Goal: Task Accomplishment & Management: Manage account settings

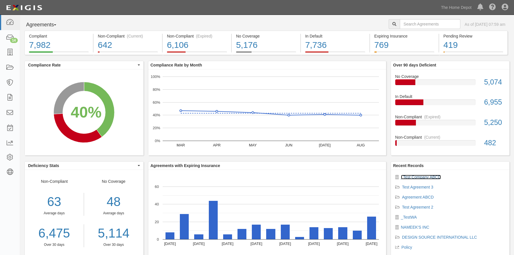
click at [421, 176] on link "_Test Company ABCD" at bounding box center [421, 177] width 40 height 5
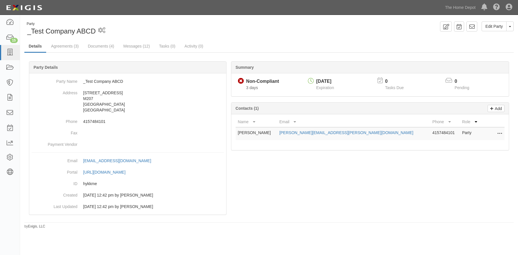
click at [442, 193] on div at bounding box center [269, 145] width 490 height 151
click at [446, 221] on div at bounding box center [269, 145] width 490 height 151
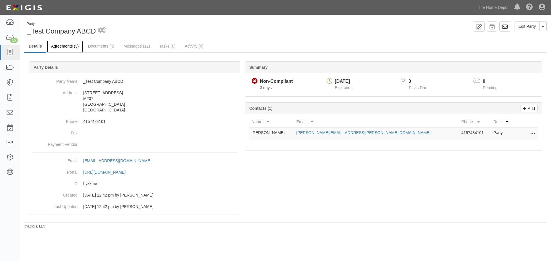
click at [64, 47] on link "Agreements (3)" at bounding box center [65, 46] width 36 height 12
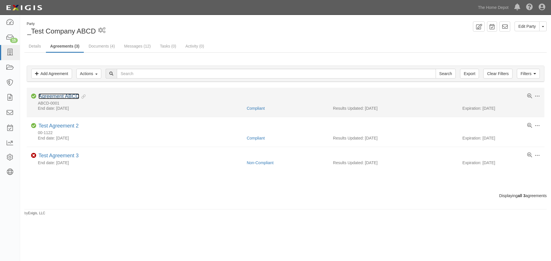
click at [56, 96] on link "Agreement ABCD" at bounding box center [58, 97] width 41 height 6
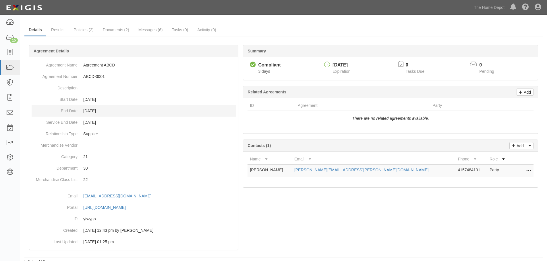
scroll to position [25, 0]
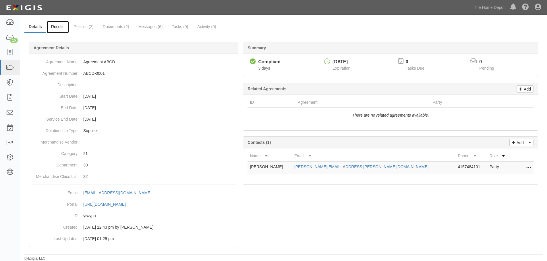
click at [60, 26] on link "Results" at bounding box center [58, 27] width 22 height 12
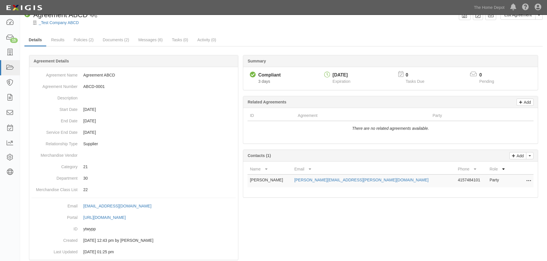
scroll to position [0, 0]
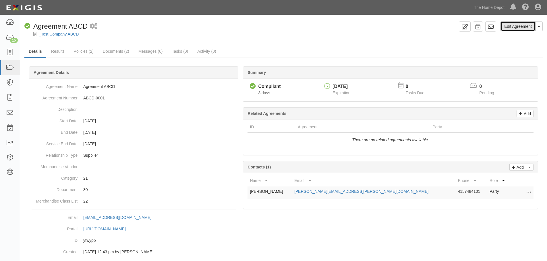
click at [514, 24] on link "Edit Agreement" at bounding box center [517, 27] width 35 height 10
click at [48, 34] on link "_Test Company ABCD" at bounding box center [59, 34] width 40 height 5
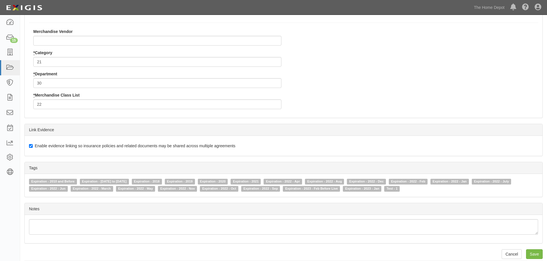
scroll to position [159, 0]
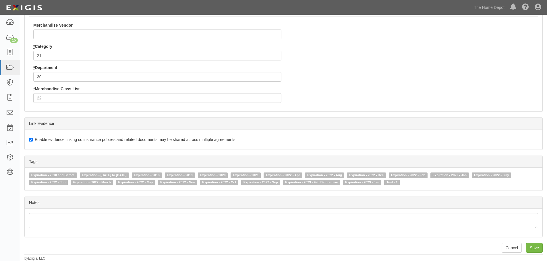
click at [73, 197] on div "Notes" at bounding box center [283, 217] width 518 height 41
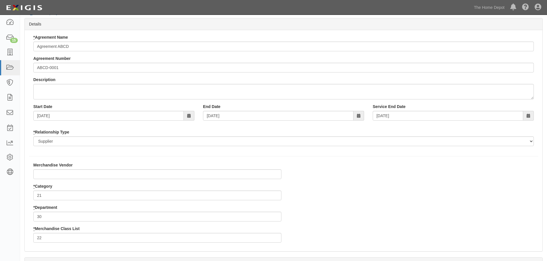
scroll to position [0, 0]
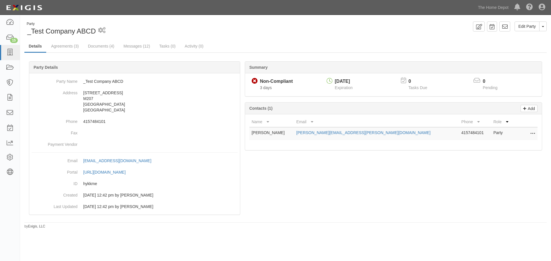
click at [63, 46] on link "Agreements (3)" at bounding box center [65, 45] width 36 height 11
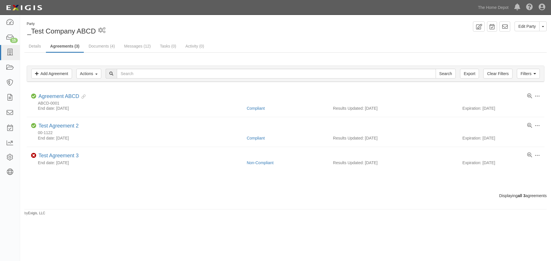
click at [277, 39] on div "Party _Test Company ABCD 2 scheduled workflows Edit Party Toggle Party Dropdown…" at bounding box center [285, 119] width 531 height 195
click at [206, 83] on div "Filters Add Agreement Actions Edit Tags Run Workflows Send Messages Clear Filte…" at bounding box center [285, 74] width 526 height 26
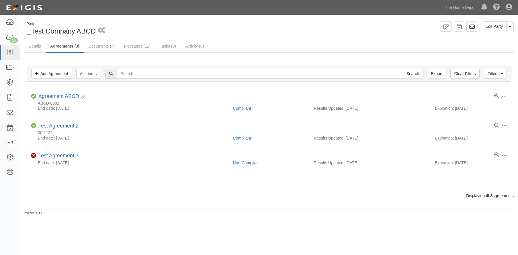
drag, startPoint x: 359, startPoint y: 197, endPoint x: 357, endPoint y: 193, distance: 3.7
click at [357, 194] on div "Displaying all 3 agreements" at bounding box center [269, 196] width 498 height 6
click at [362, 22] on div "Party _Test Company ABCD 2 scheduled workflows Edit Party Toggle Party Dropdown…" at bounding box center [269, 116] width 498 height 199
